Goal: Information Seeking & Learning: Learn about a topic

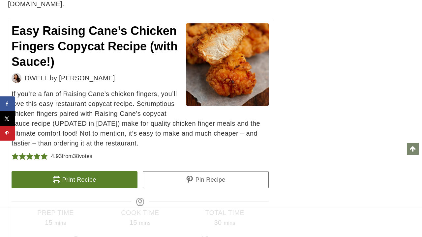
scroll to position [6226, 11]
